Goal: Information Seeking & Learning: Compare options

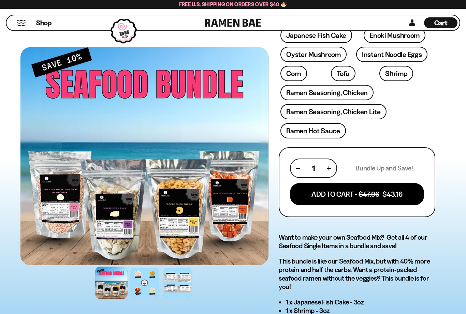
scroll to position [237, 0]
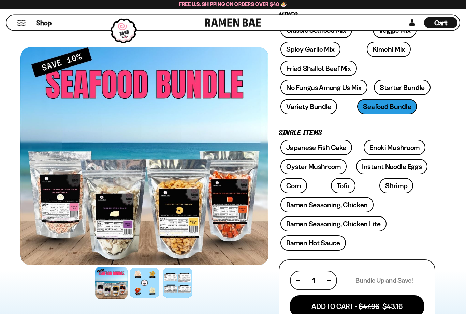
scroll to position [126, 0]
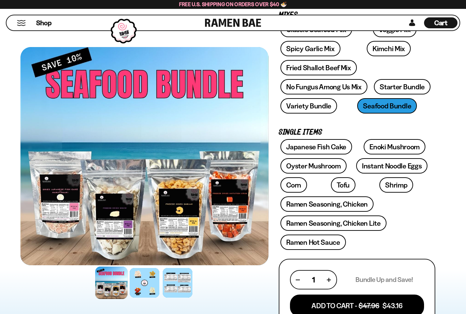
click at [334, 243] on link "Ramen Hot Sauce" at bounding box center [313, 242] width 66 height 15
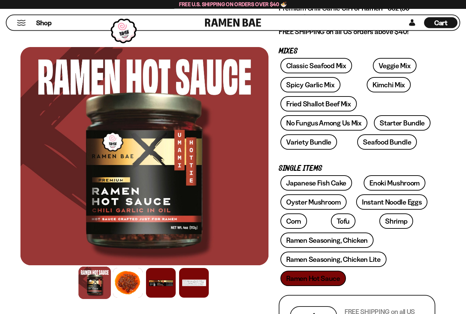
scroll to position [110, 0]
click at [403, 208] on link "Instant Noodle Eggs" at bounding box center [391, 201] width 71 height 15
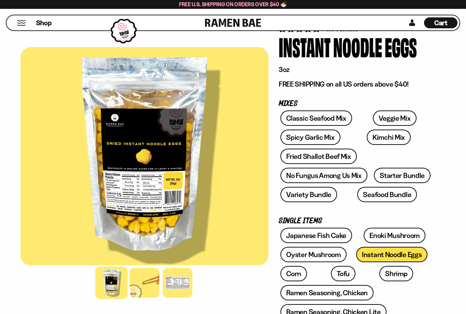
scroll to position [70, 0]
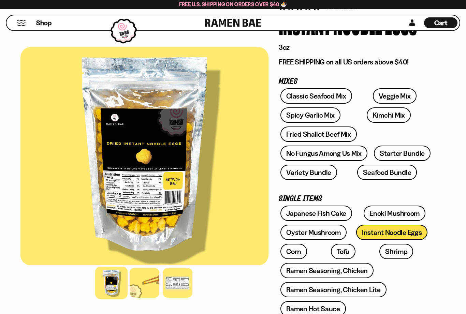
click at [379, 250] on link "Shrimp" at bounding box center [396, 251] width 34 height 15
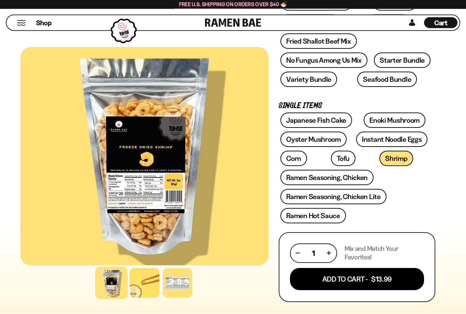
scroll to position [168, 0]
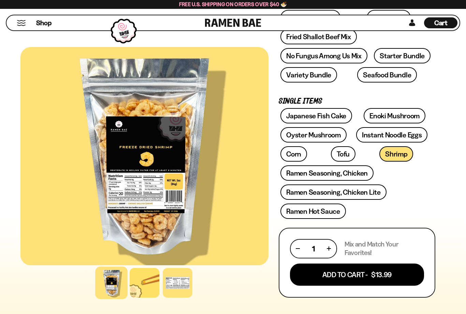
click at [403, 141] on link "Instant Noodle Eggs" at bounding box center [391, 134] width 71 height 15
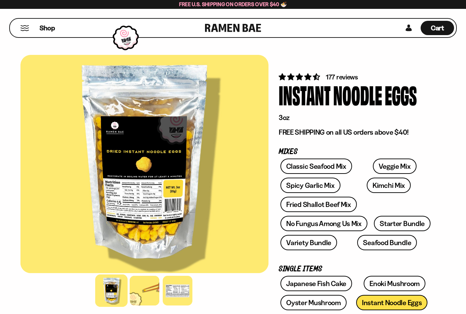
click at [340, 209] on link "Fried Shallot Beef Mix" at bounding box center [318, 204] width 76 height 15
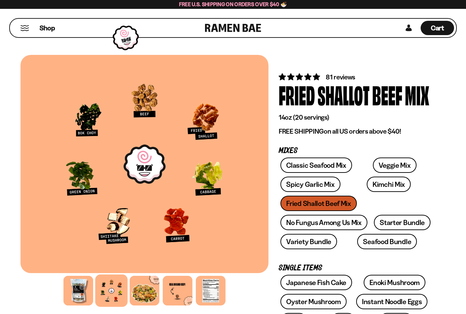
click at [331, 224] on link "No Fungus Among Us Mix" at bounding box center [323, 222] width 87 height 15
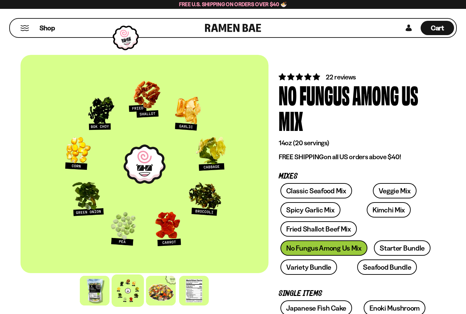
click at [320, 269] on link "Variety Bundle" at bounding box center [308, 267] width 57 height 15
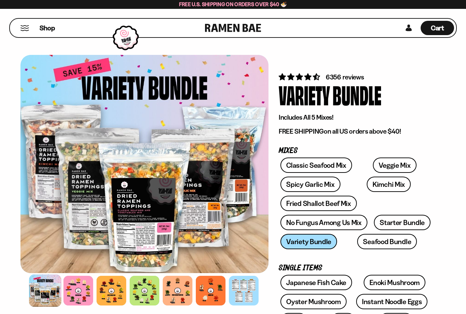
click at [410, 224] on link "Starter Bundle" at bounding box center [402, 222] width 57 height 15
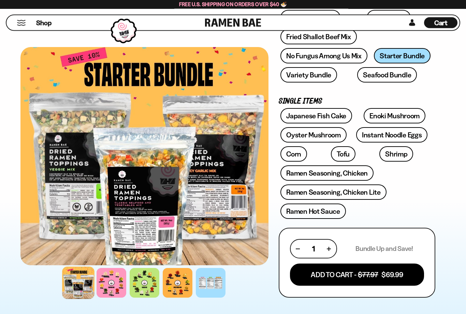
scroll to position [168, 0]
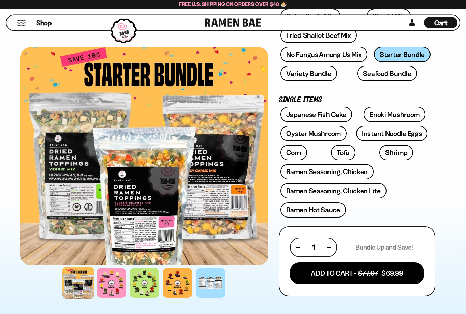
click at [333, 211] on link "Ramen Hot Sauce" at bounding box center [313, 210] width 66 height 15
